Goal: Find contact information: Find contact information

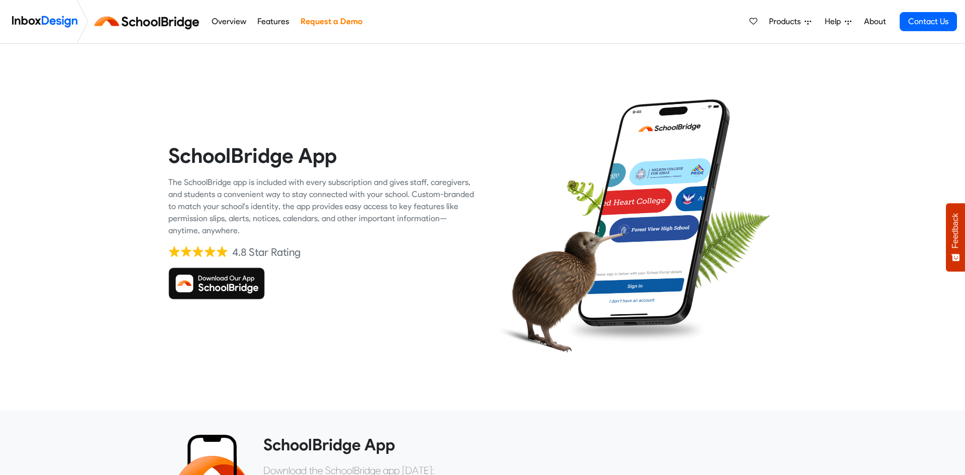
scroll to position [227, 0]
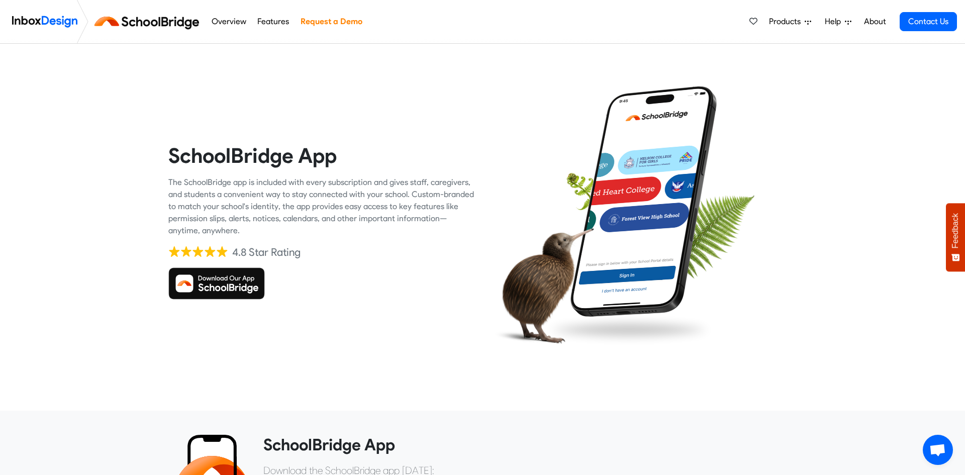
click at [244, 283] on img at bounding box center [216, 283] width 97 height 32
click at [244, 282] on img at bounding box center [216, 283] width 97 height 32
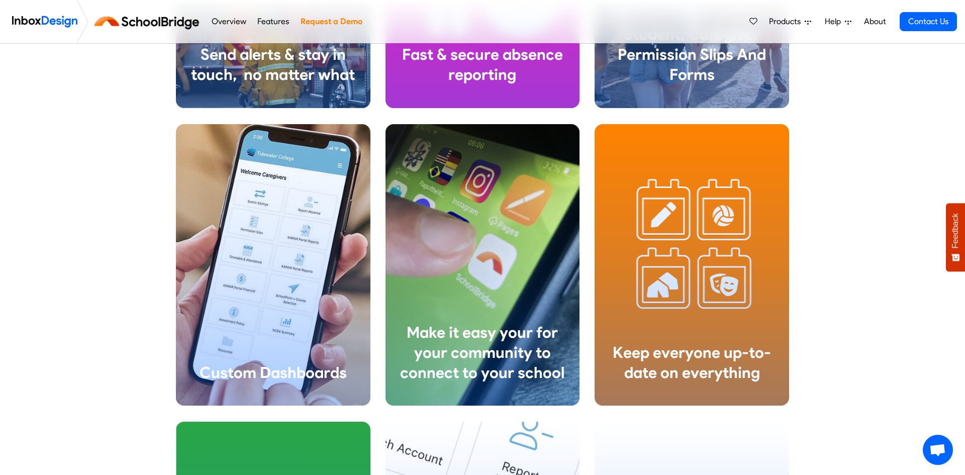
scroll to position [2373, 0]
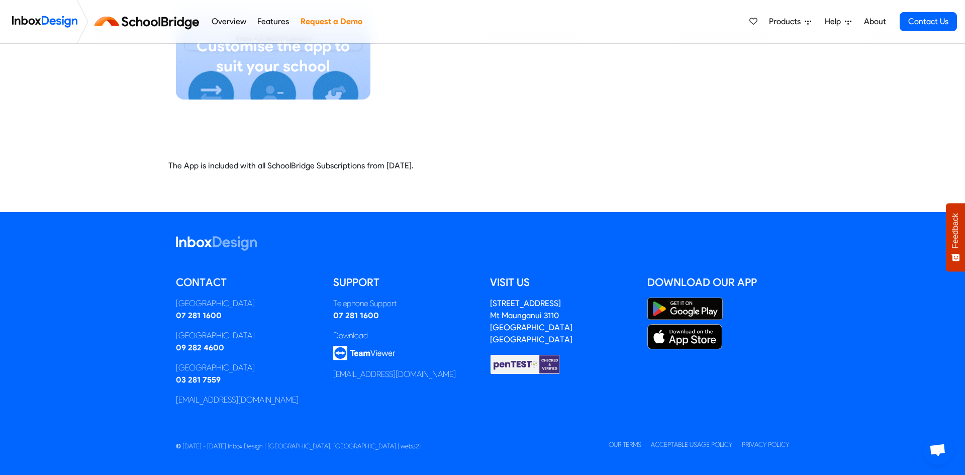
drag, startPoint x: 275, startPoint y: 32, endPoint x: 254, endPoint y: 16, distance: 26.5
click at [254, 16] on li "Features" at bounding box center [273, 21] width 43 height 43
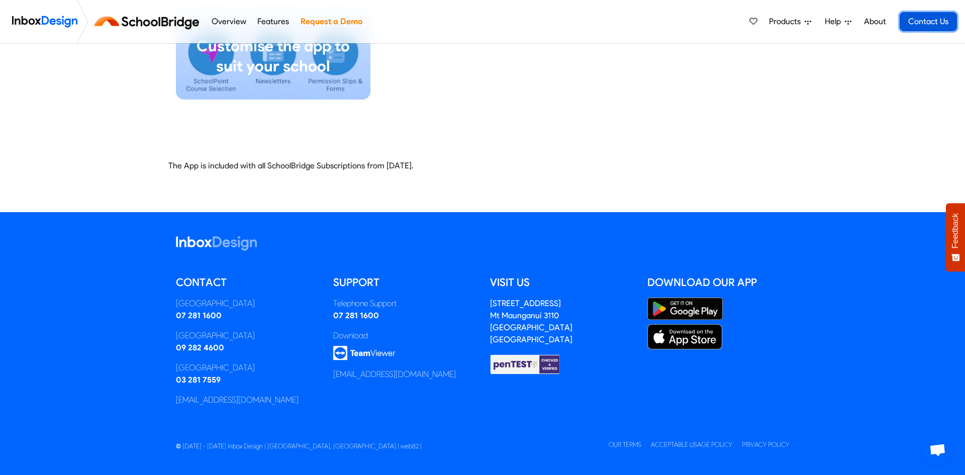
click at [923, 23] on link "Contact Us" at bounding box center [928, 21] width 57 height 19
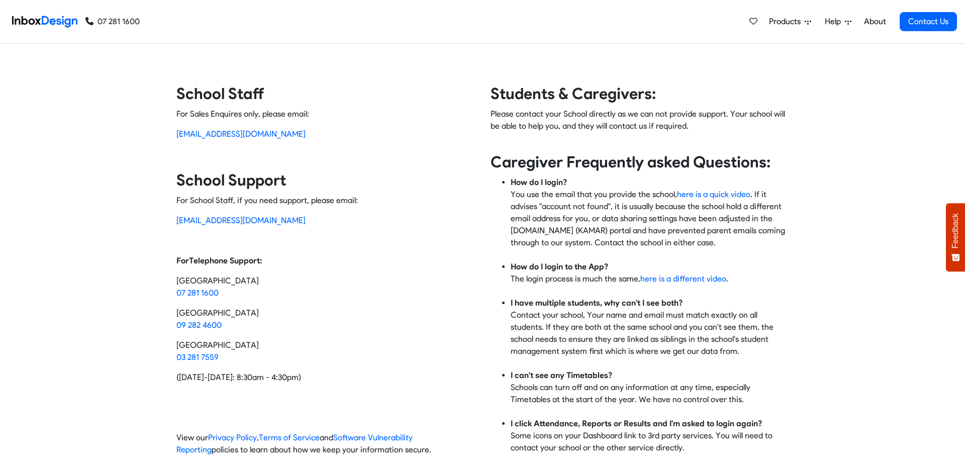
click at [734, 49] on div "Contact Inbox Design School Staff For Sales Enquires only, please email: sales@…" at bounding box center [482, 262] width 980 height 436
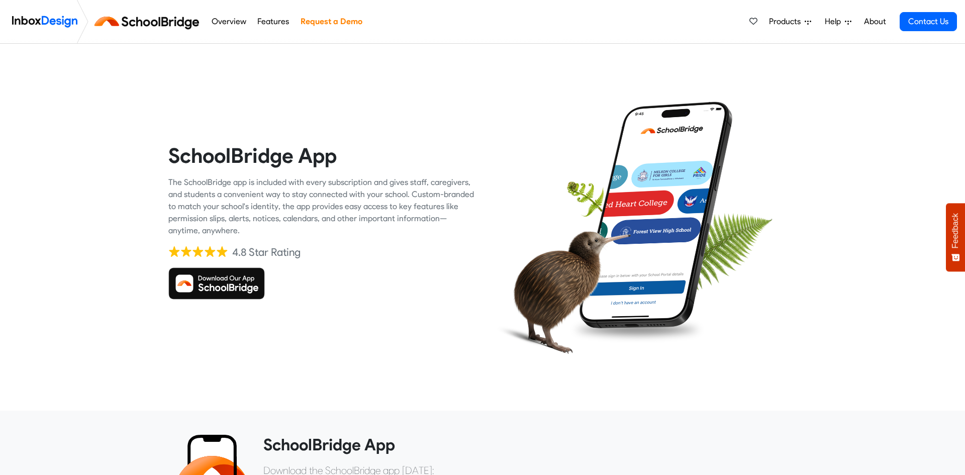
scroll to position [2373, 0]
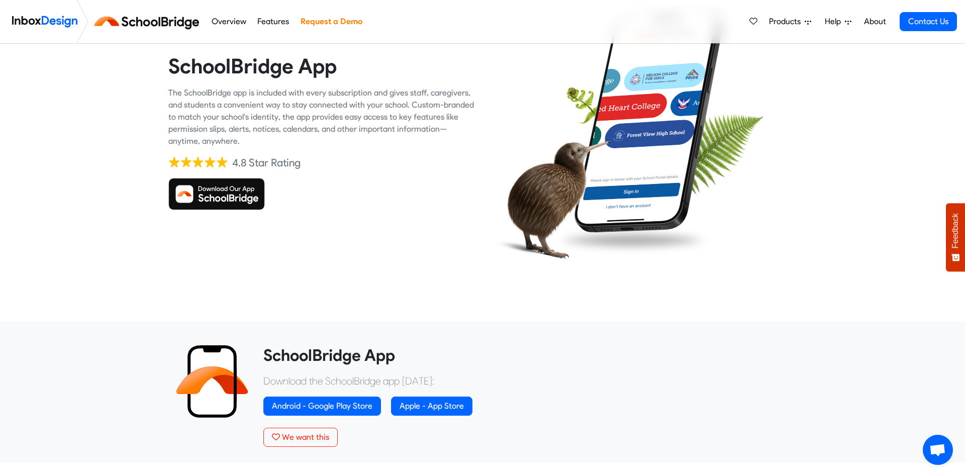
scroll to position [96, 0]
